Goal: Check status: Check status

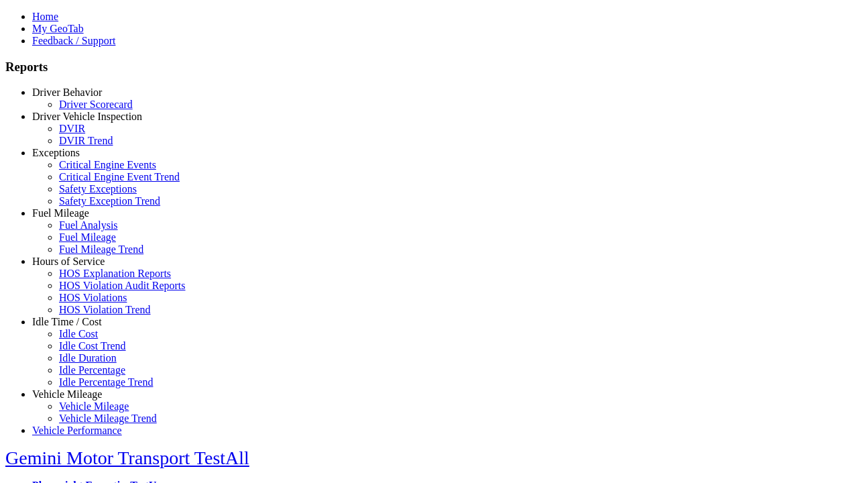
click at [77, 158] on link "Exceptions" at bounding box center [56, 152] width 48 height 11
click at [87, 206] on link "Safety Exception Trend" at bounding box center [109, 200] width 101 height 11
select select
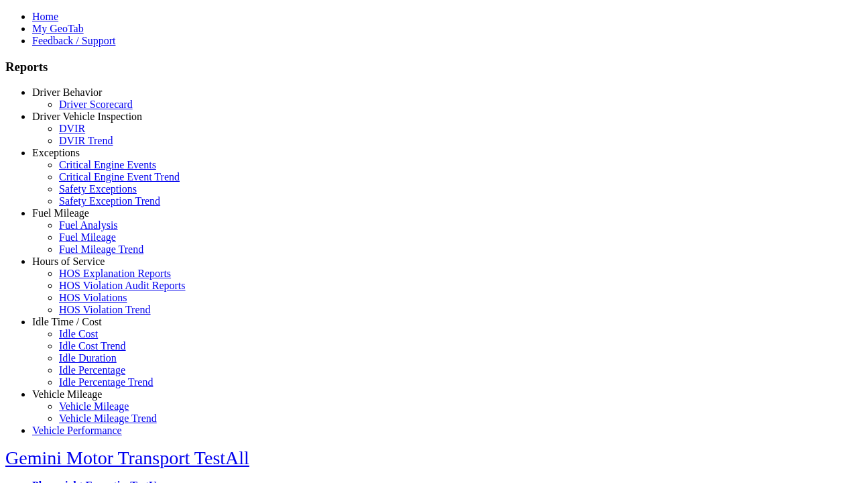
select select
